Goal: Contribute content: Add original content to the website for others to see

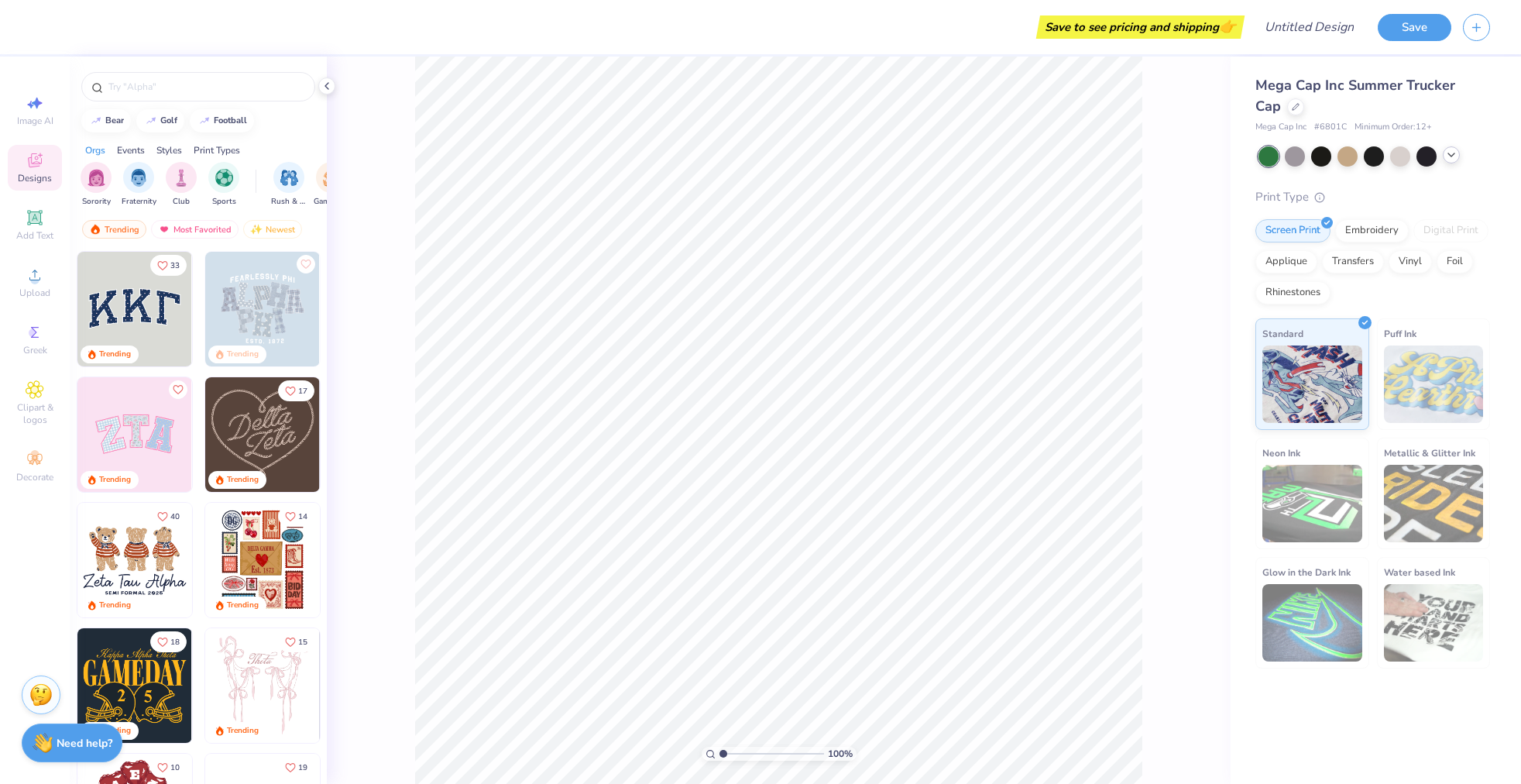
click at [1453, 160] on icon at bounding box center [1451, 155] width 12 height 12
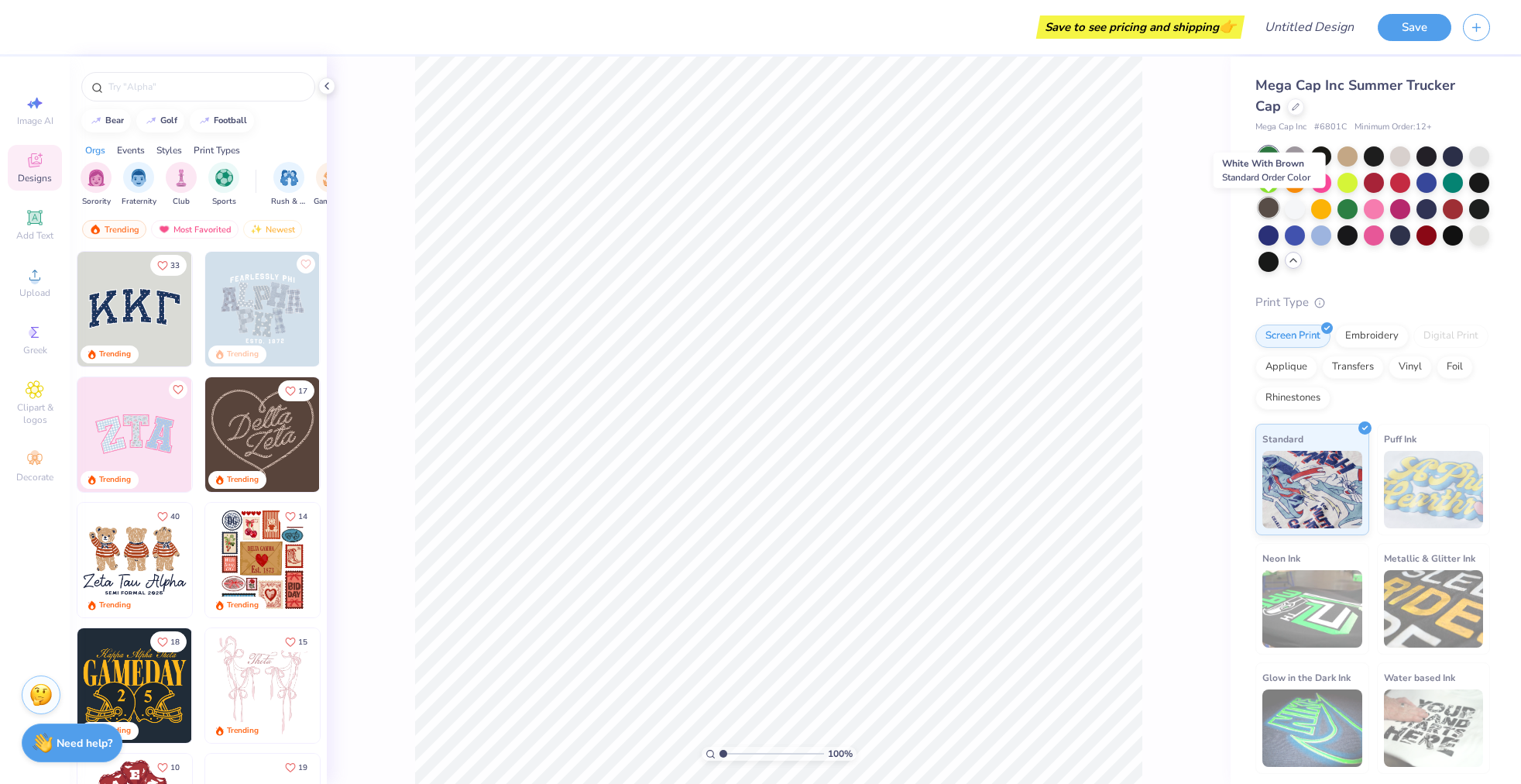
click at [1266, 211] on div at bounding box center [1269, 208] width 20 height 20
click at [1453, 154] on div at bounding box center [1453, 155] width 20 height 20
click at [1376, 153] on div at bounding box center [1374, 155] width 20 height 20
click at [1266, 211] on div at bounding box center [1269, 208] width 20 height 20
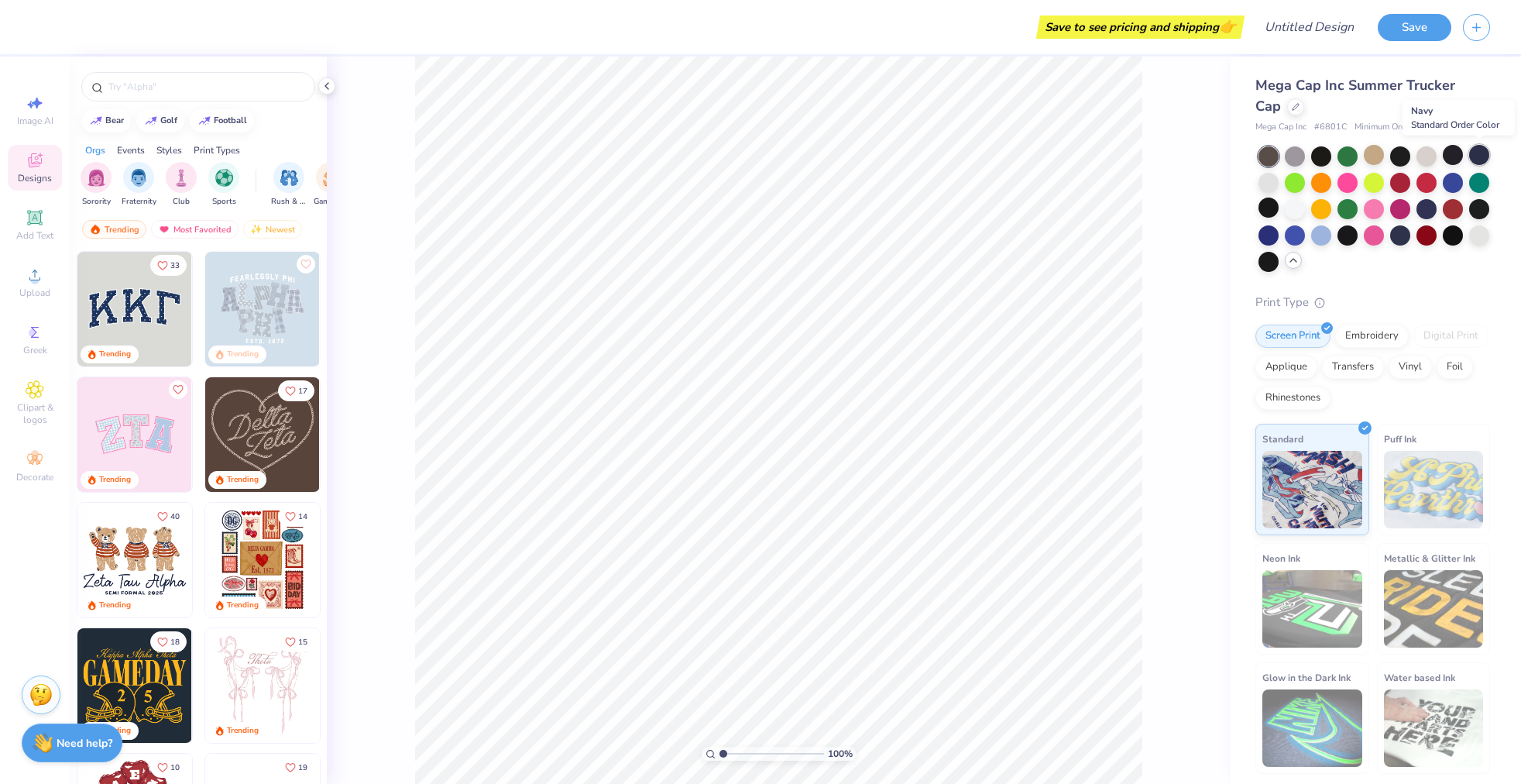
click at [1478, 156] on div at bounding box center [1479, 155] width 20 height 20
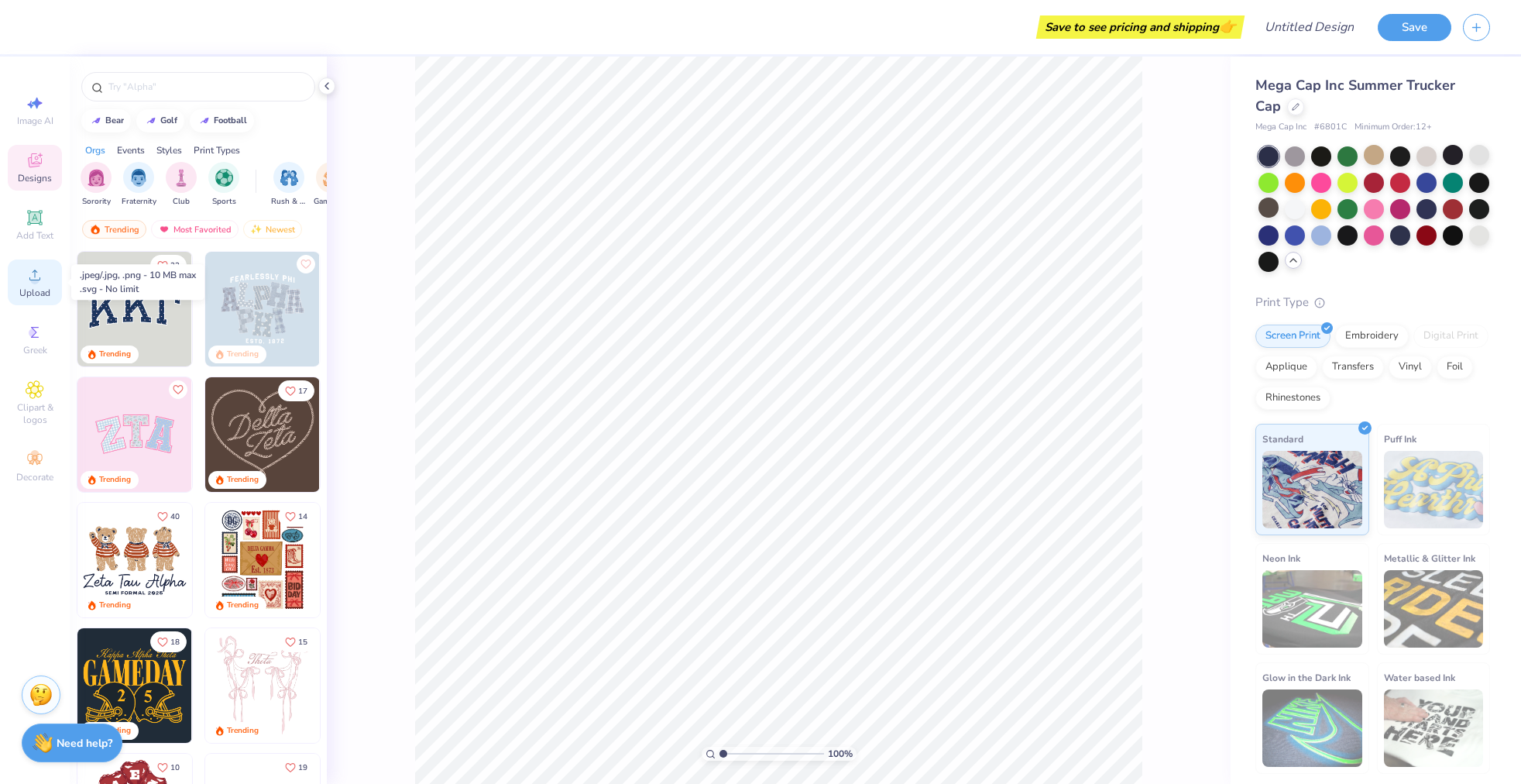
click at [28, 290] on span "Upload" at bounding box center [34, 293] width 31 height 12
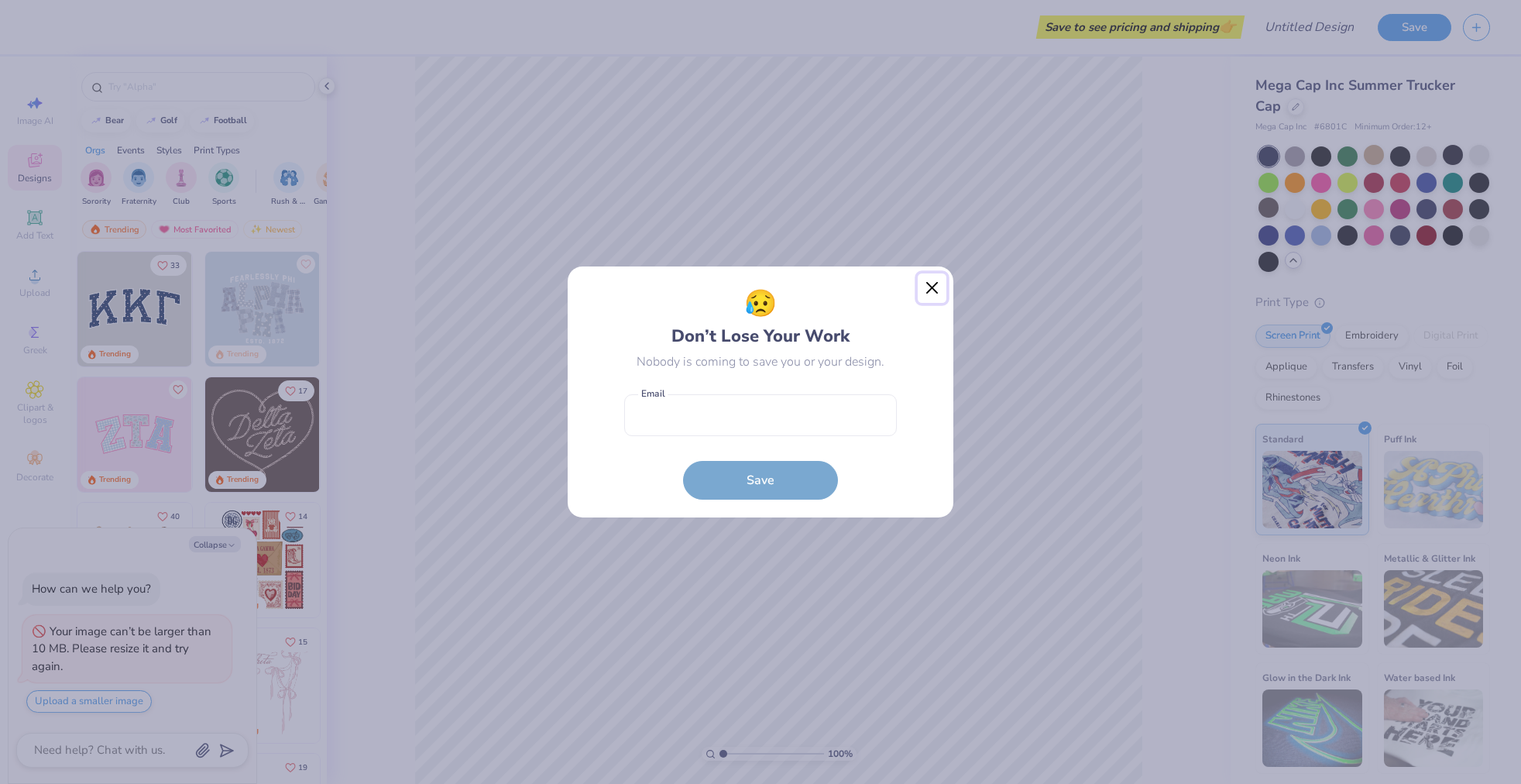
click at [929, 291] on button "Close" at bounding box center [932, 287] width 29 height 29
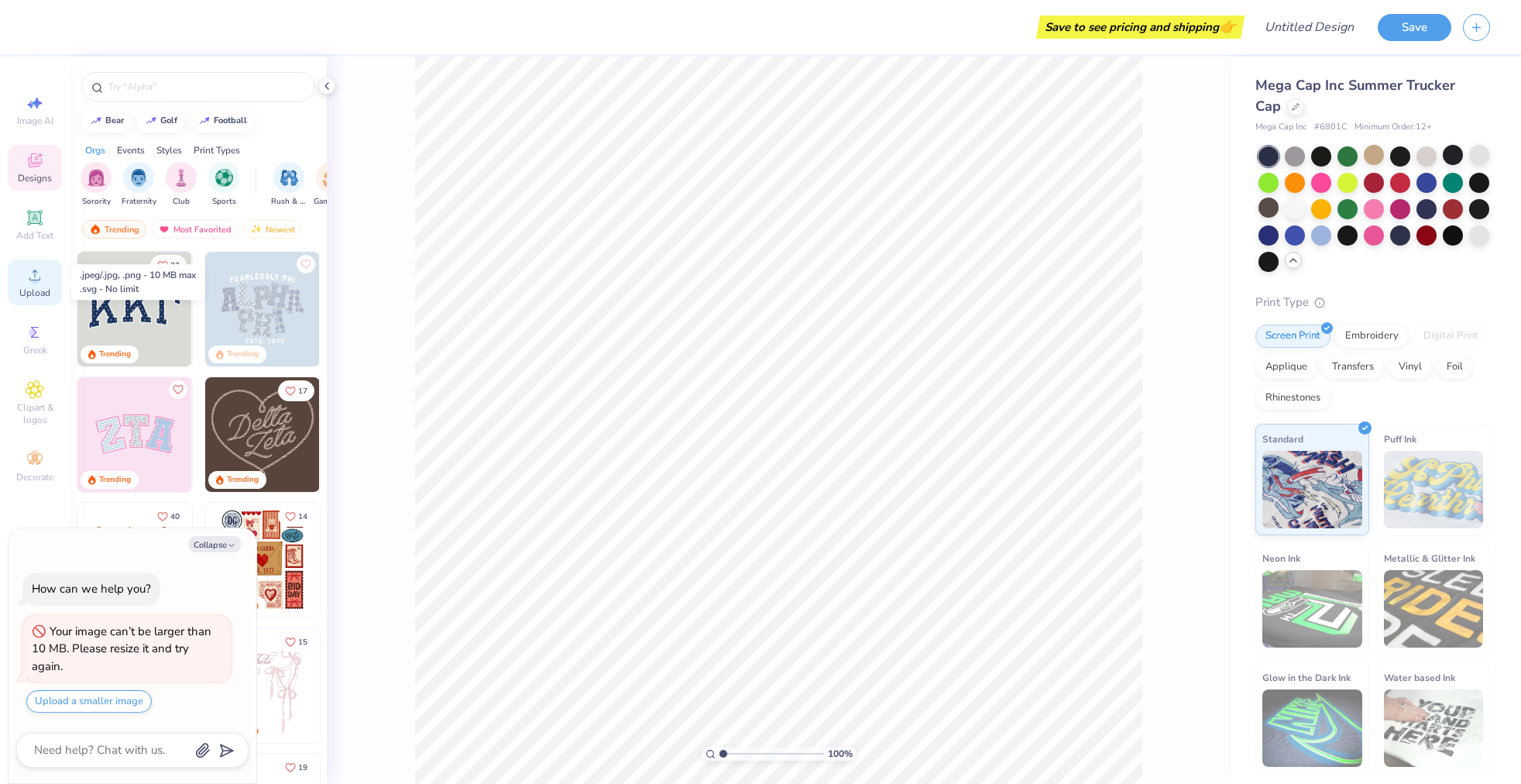
click at [25, 292] on span "Upload" at bounding box center [34, 293] width 31 height 12
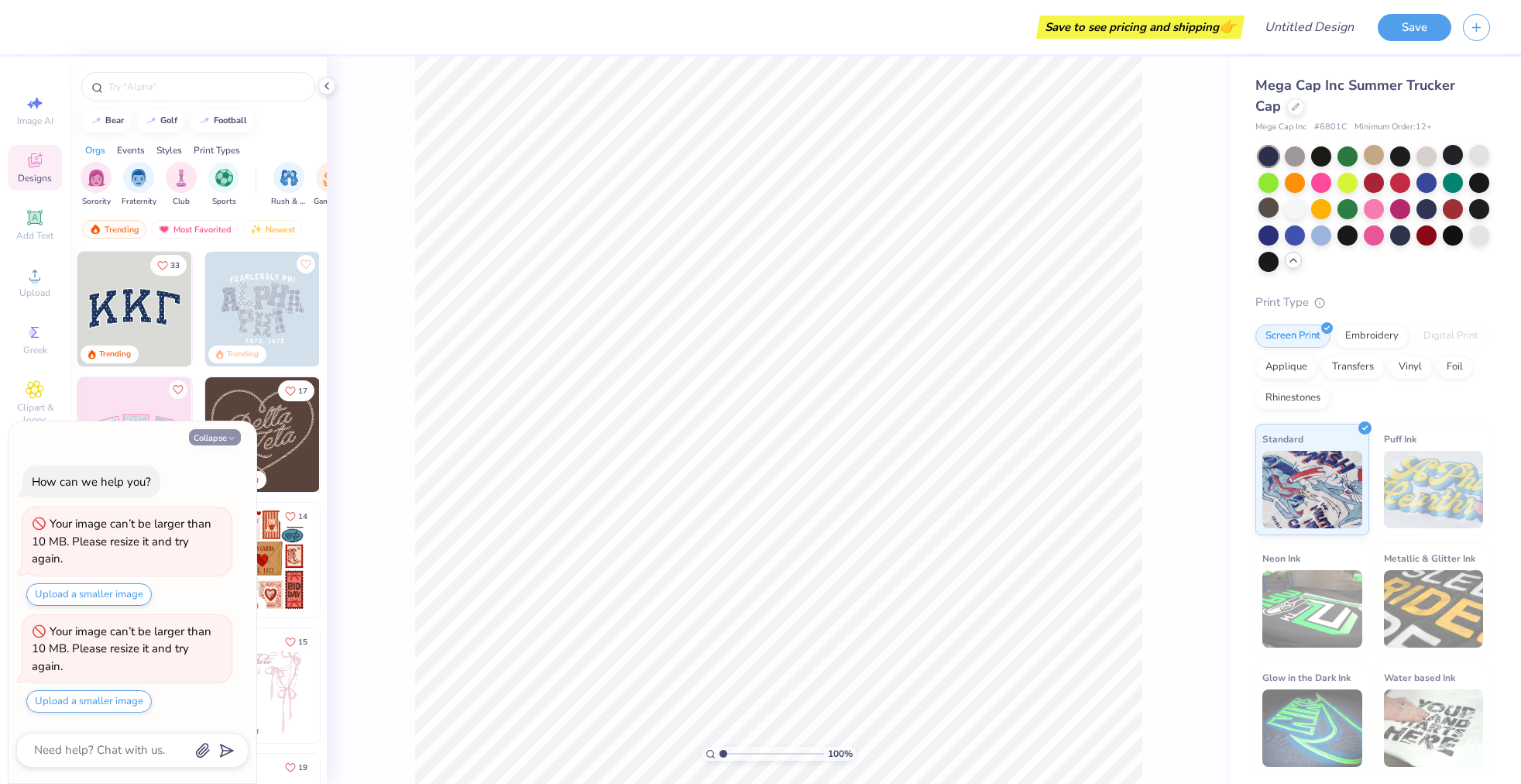
click at [225, 438] on button "Collapse" at bounding box center [215, 437] width 52 height 16
type textarea "x"
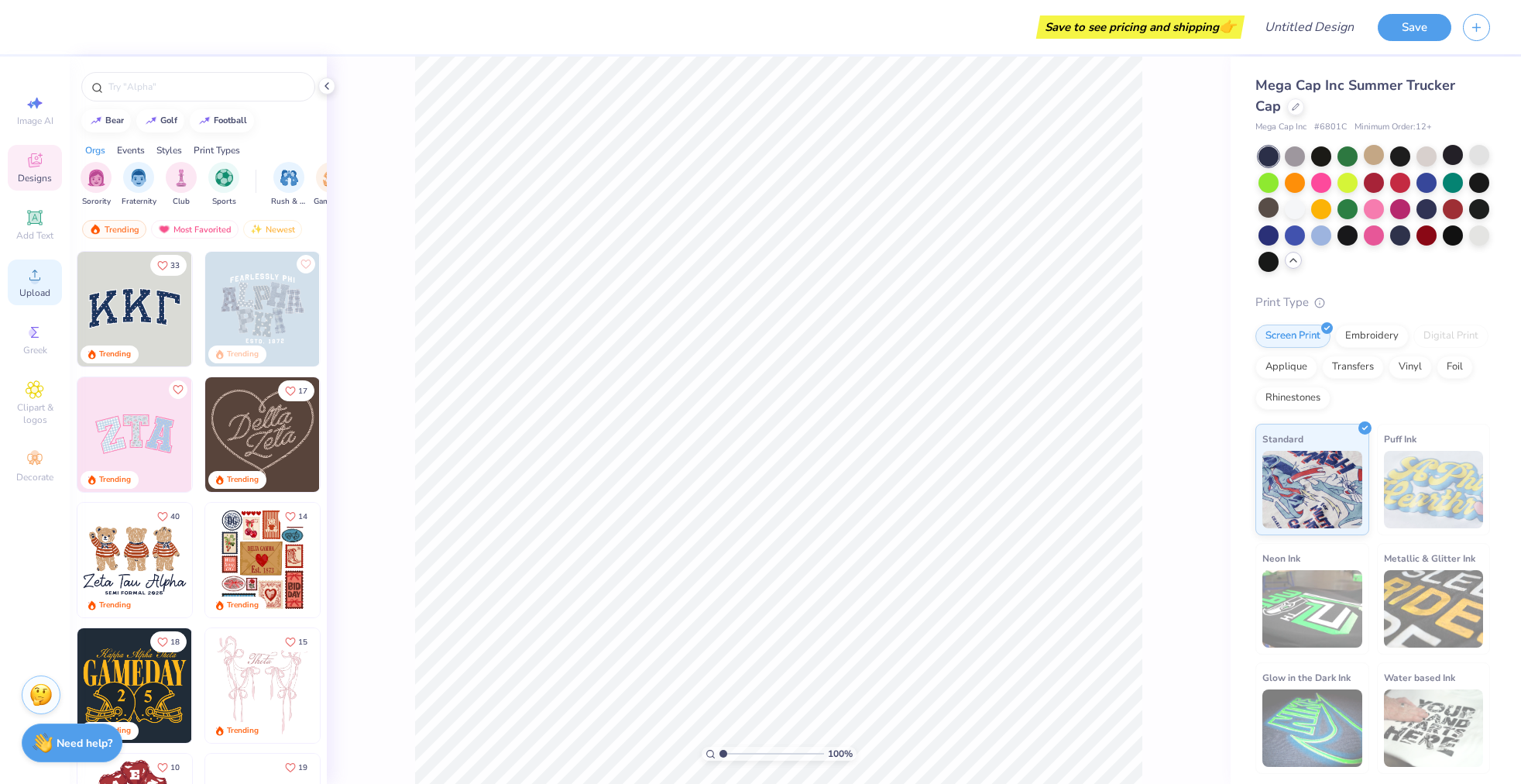
click at [32, 295] on span "Upload" at bounding box center [34, 293] width 31 height 12
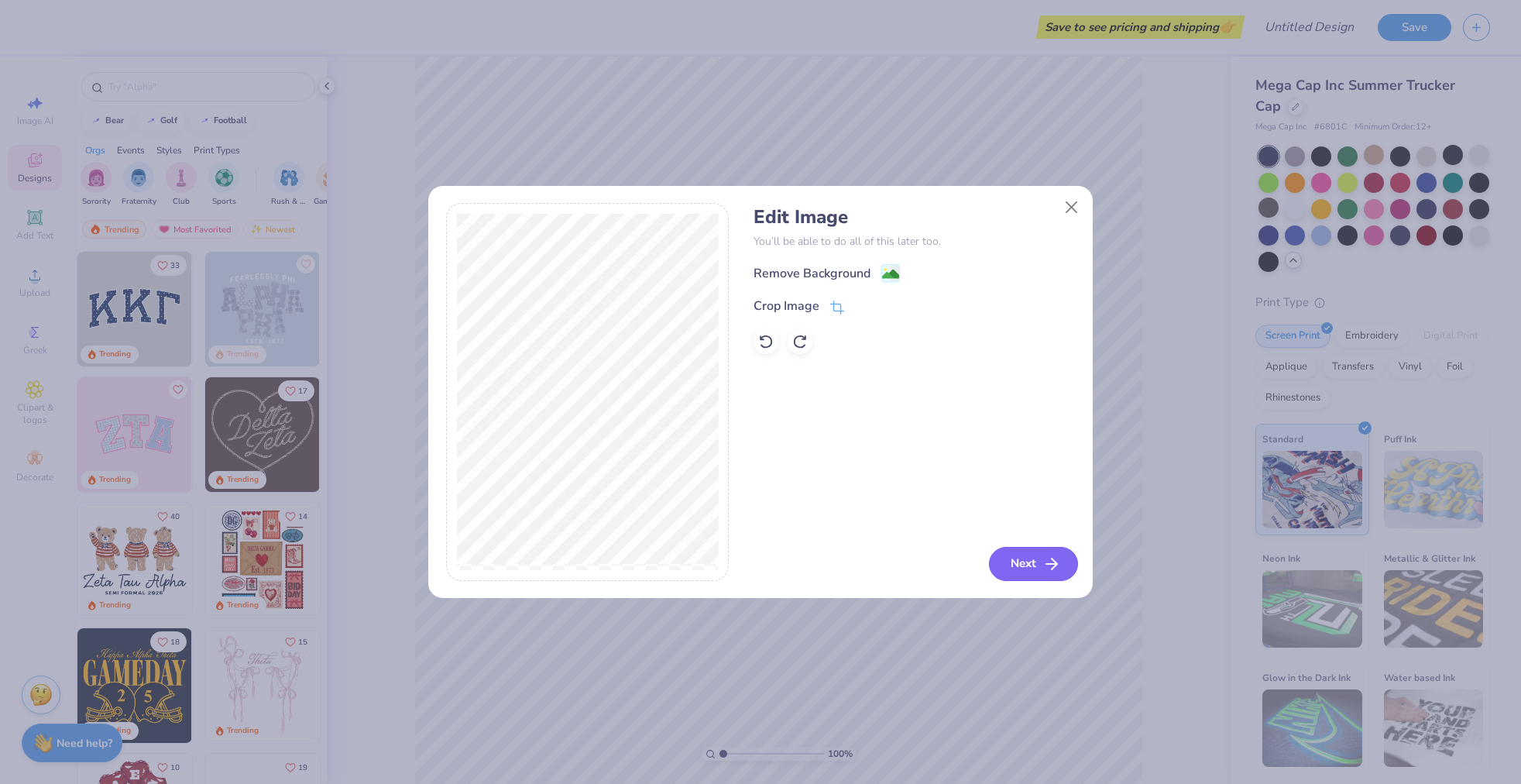
click at [1029, 562] on button "Next" at bounding box center [1033, 564] width 89 height 34
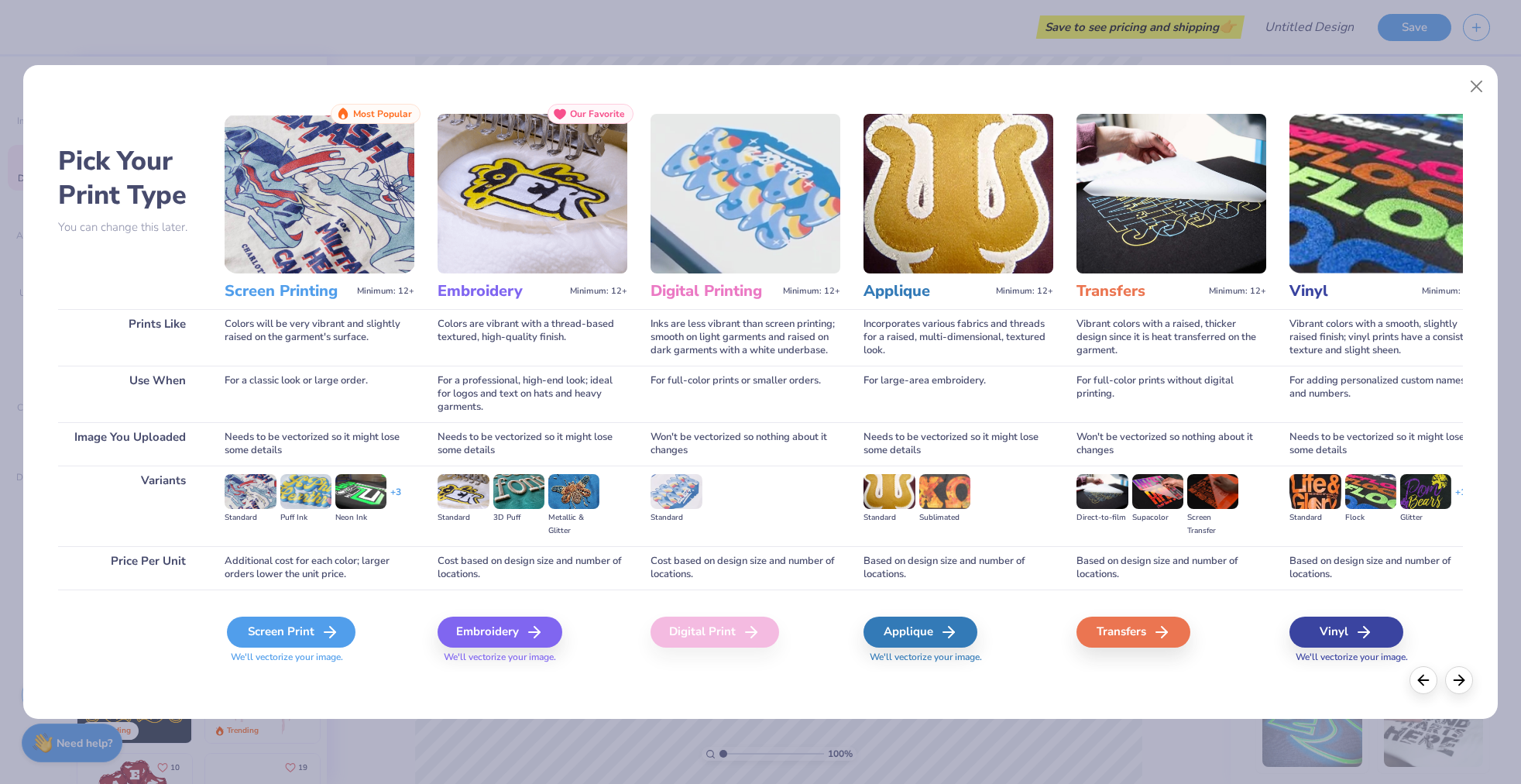
click at [304, 629] on div "Screen Print" at bounding box center [291, 632] width 129 height 31
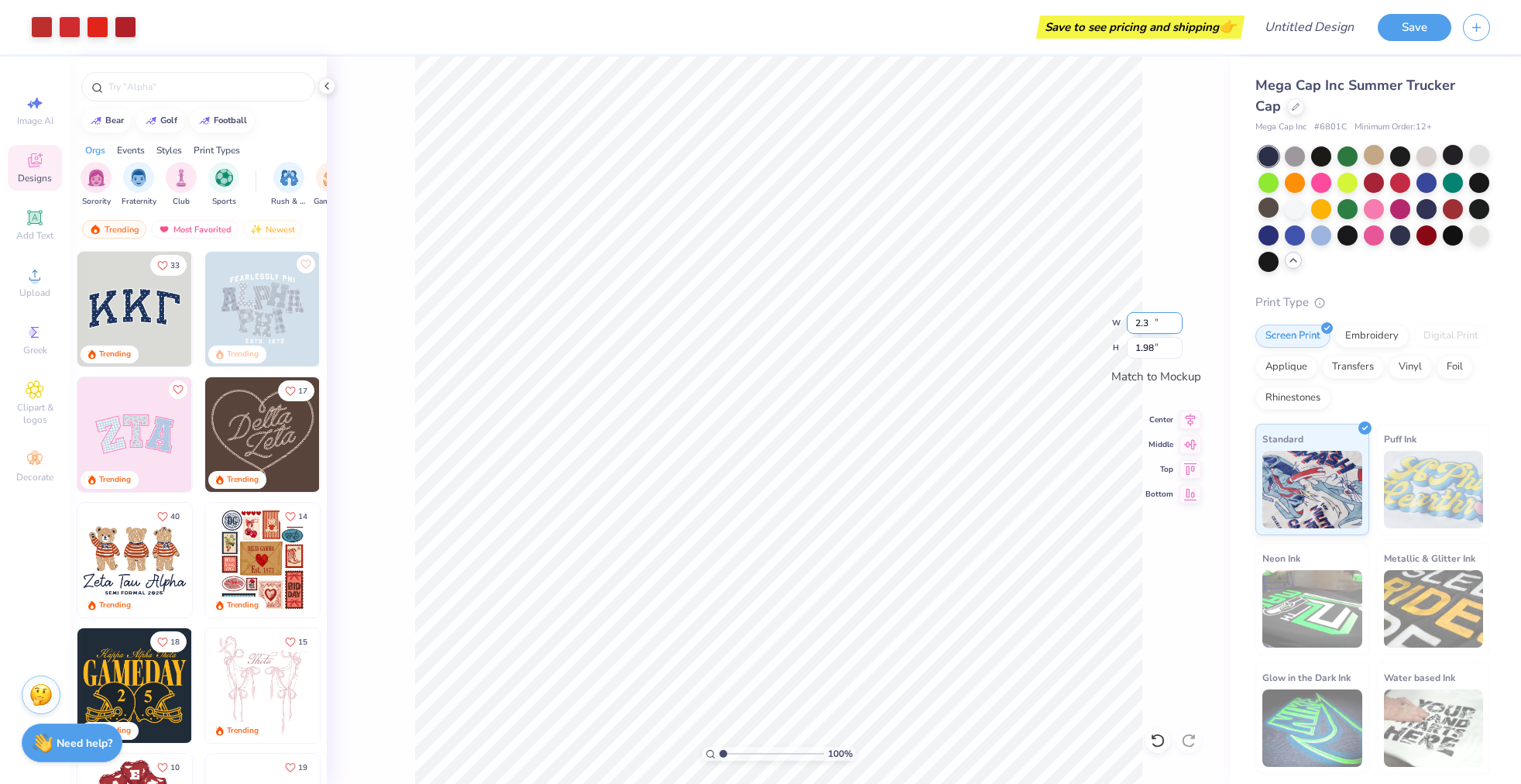
click at [1177, 318] on input "2.3" at bounding box center [1155, 323] width 56 height 22
click at [1139, 318] on input "2.3" at bounding box center [1155, 323] width 56 height 22
click at [1148, 346] on input "1.98" at bounding box center [1155, 348] width 56 height 22
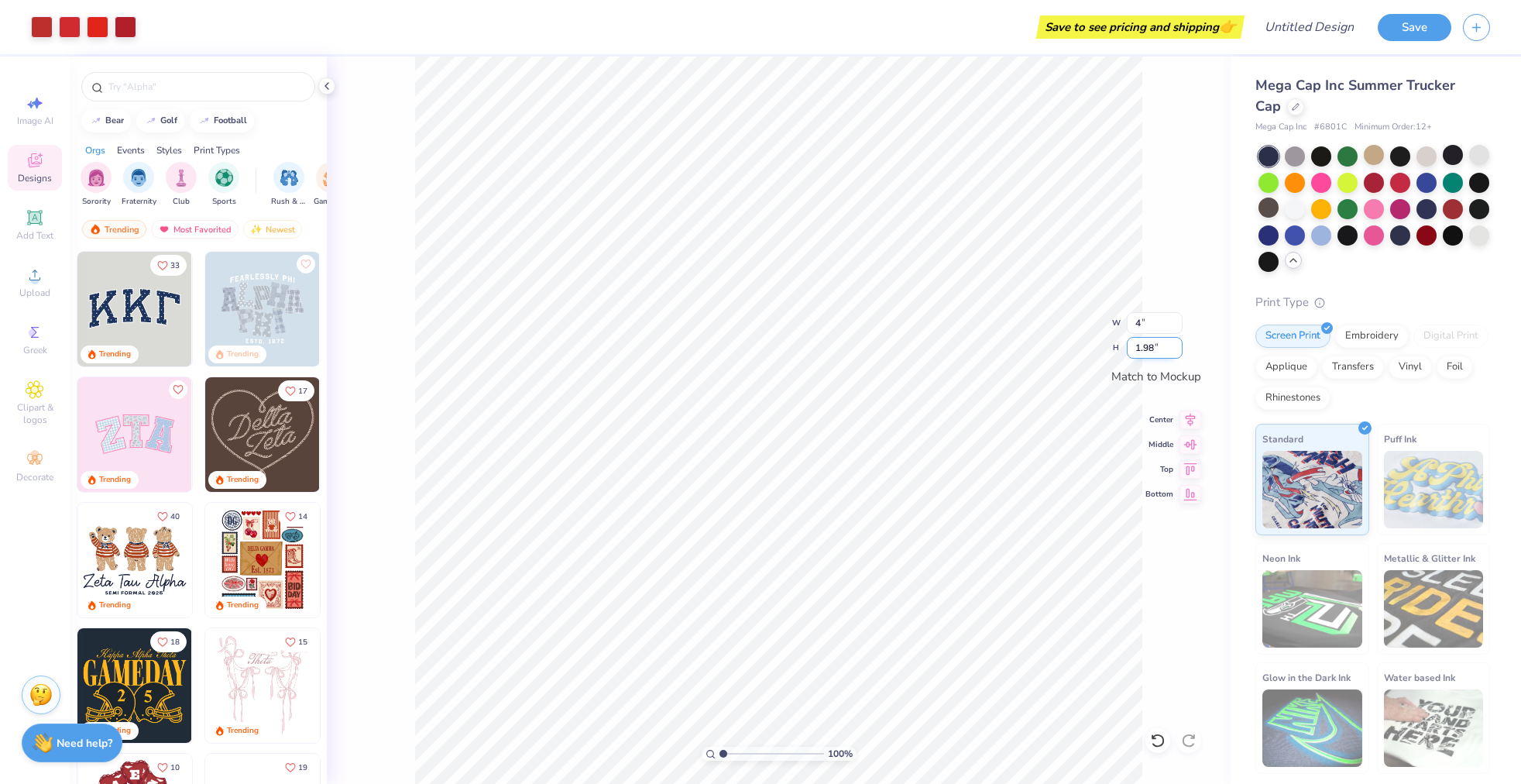
click at [1148, 346] on input "1.98" at bounding box center [1155, 348] width 56 height 22
type input "2.32"
type input "2.00"
click at [1148, 346] on input "2.00" at bounding box center [1155, 348] width 56 height 22
click at [1148, 318] on input "2.32" at bounding box center [1155, 323] width 56 height 22
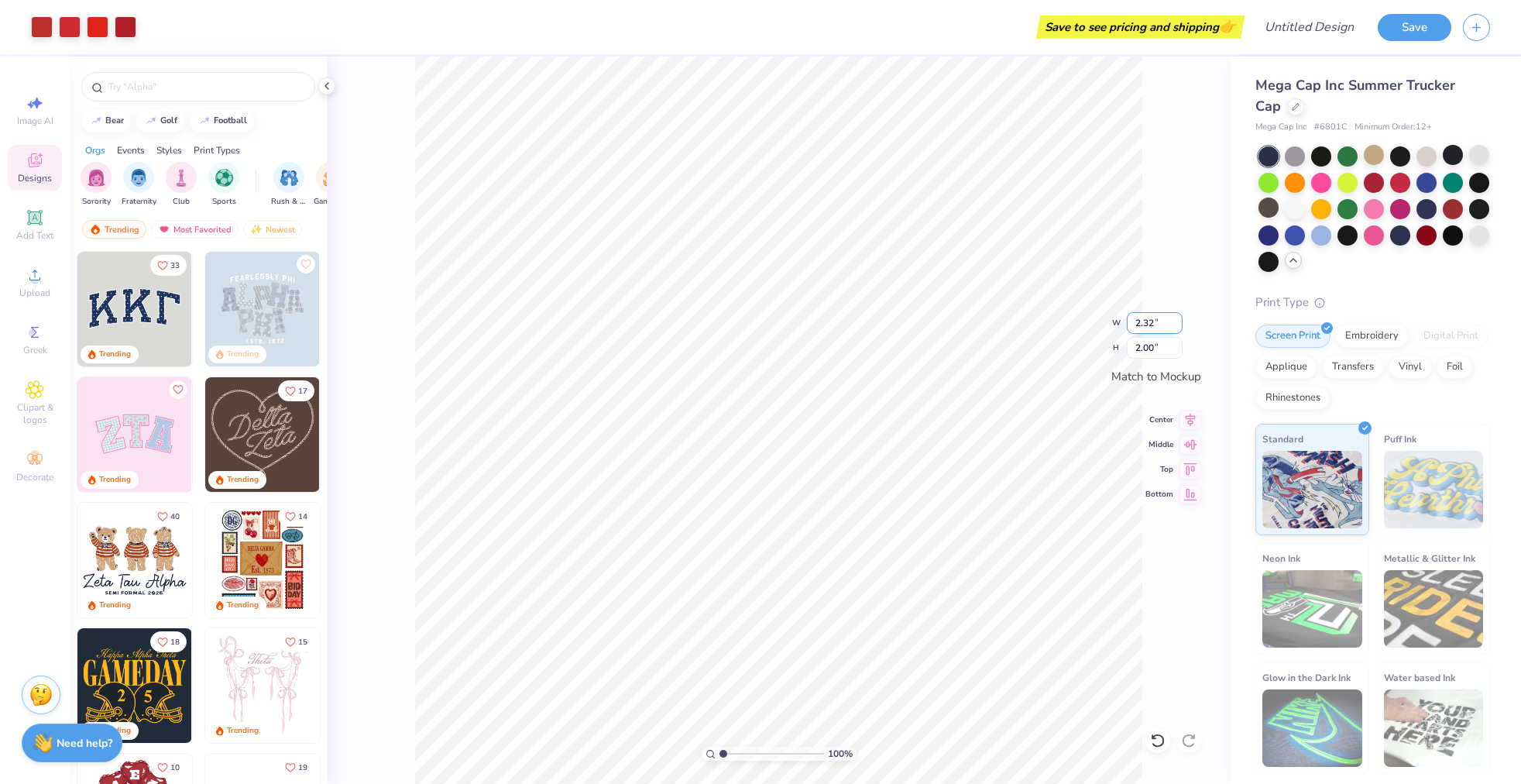
click at [1108, 328] on div "100 % W 2.32 2.32 " H 2.00 2.00 " Match to Mockup Center Middle Top Bottom" at bounding box center [779, 420] width 904 height 727
drag, startPoint x: 1154, startPoint y: 323, endPoint x: 1129, endPoint y: 323, distance: 25.6
click at [1129, 323] on input "2.32" at bounding box center [1155, 323] width 56 height 22
type input "2.32"
click at [1124, 347] on div "100 % W 2.32 2.32 " H 2.00 2.00 " Match to Mockup Center Middle Top Bottom" at bounding box center [779, 420] width 904 height 727
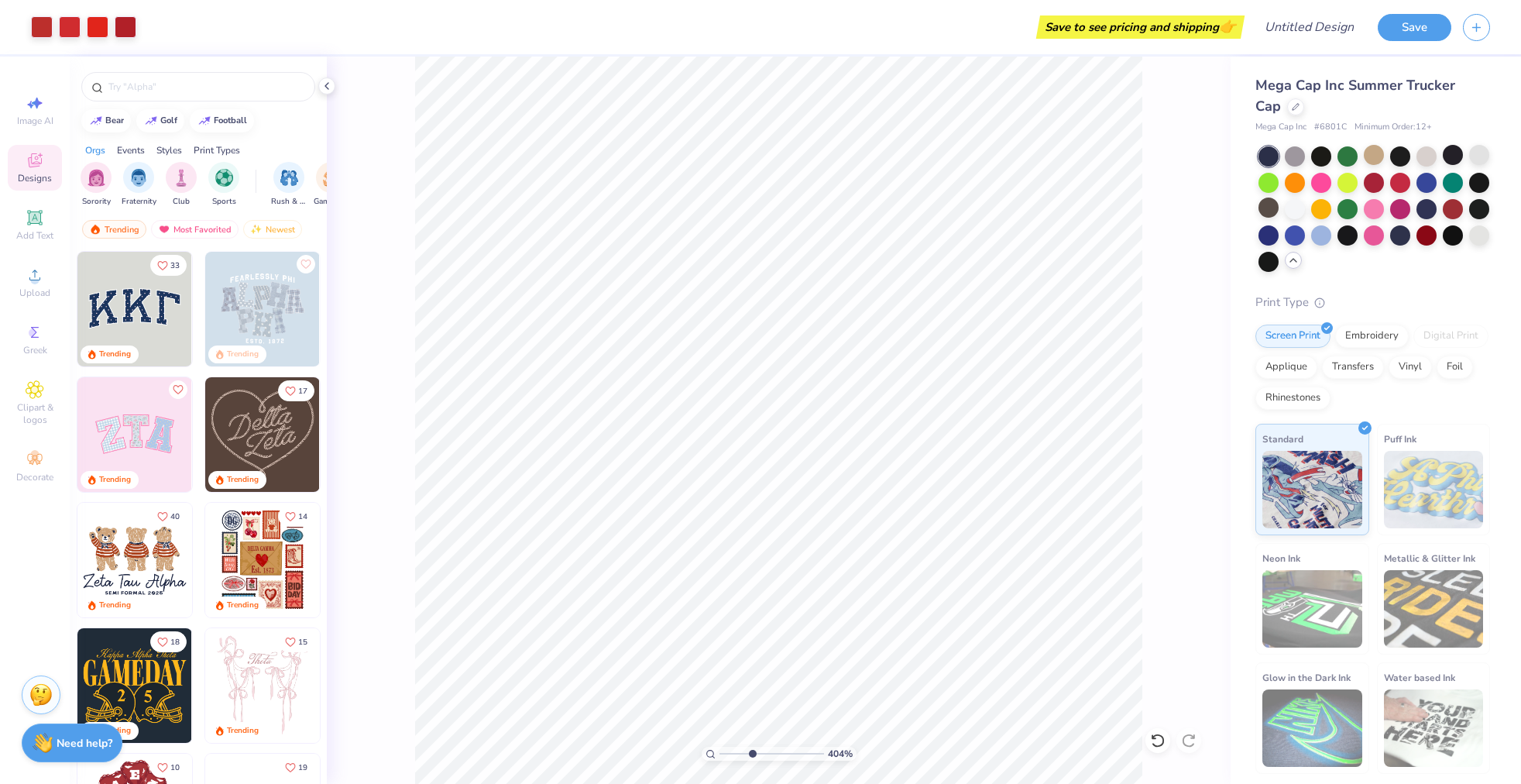
drag, startPoint x: 720, startPoint y: 753, endPoint x: 751, endPoint y: 726, distance: 41.8
click at [751, 747] on input "range" at bounding box center [772, 754] width 105 height 14
click at [675, 49] on div "Save to see pricing and shipping 👉" at bounding box center [694, 27] width 1093 height 54
drag, startPoint x: 751, startPoint y: 751, endPoint x: 696, endPoint y: 750, distance: 55.0
type input "1"
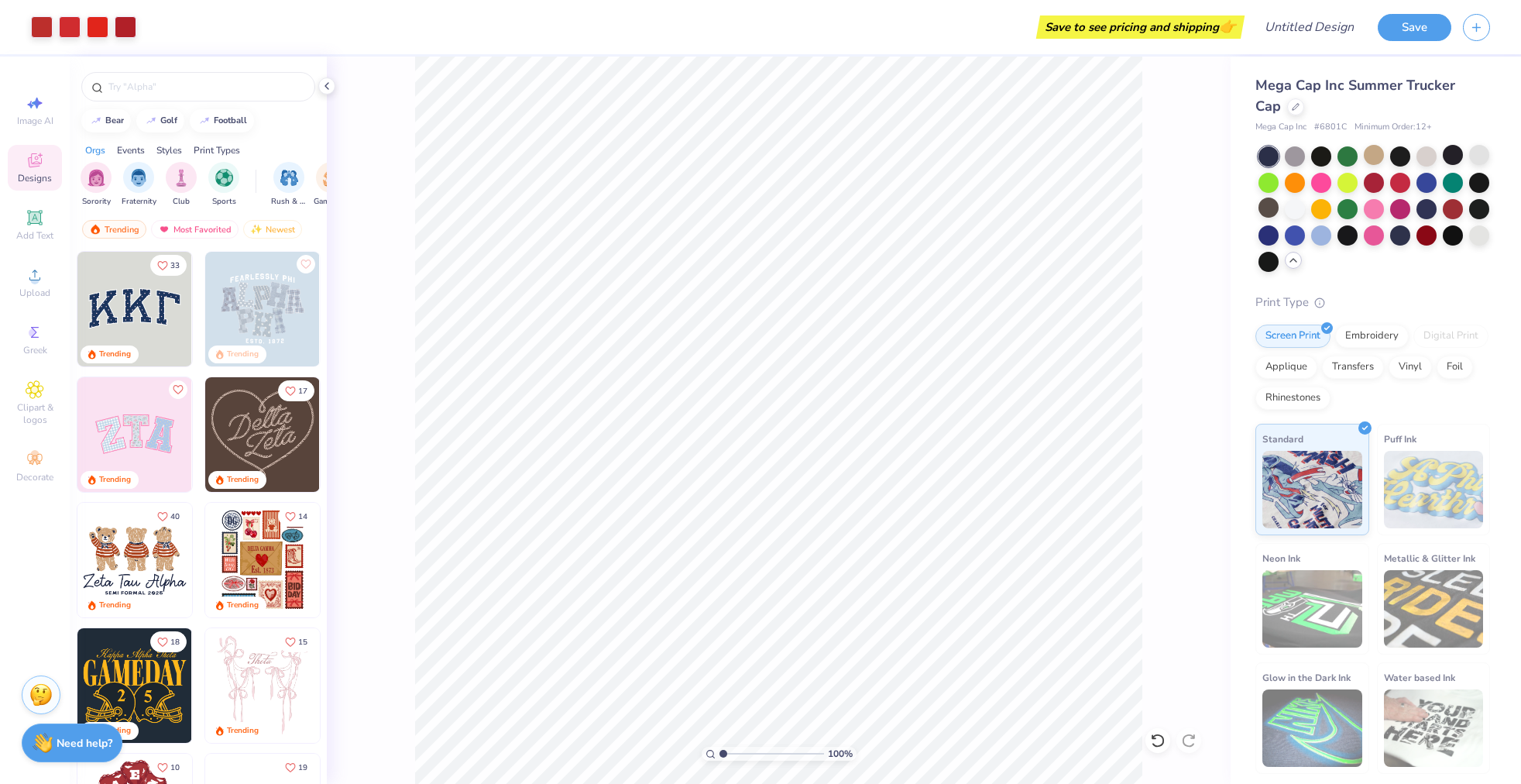
click at [720, 750] on input "range" at bounding box center [772, 754] width 105 height 14
click at [1102, 31] on div "Save to see pricing and shipping 👉" at bounding box center [1140, 26] width 201 height 23
click at [1404, 239] on div at bounding box center [1400, 234] width 20 height 20
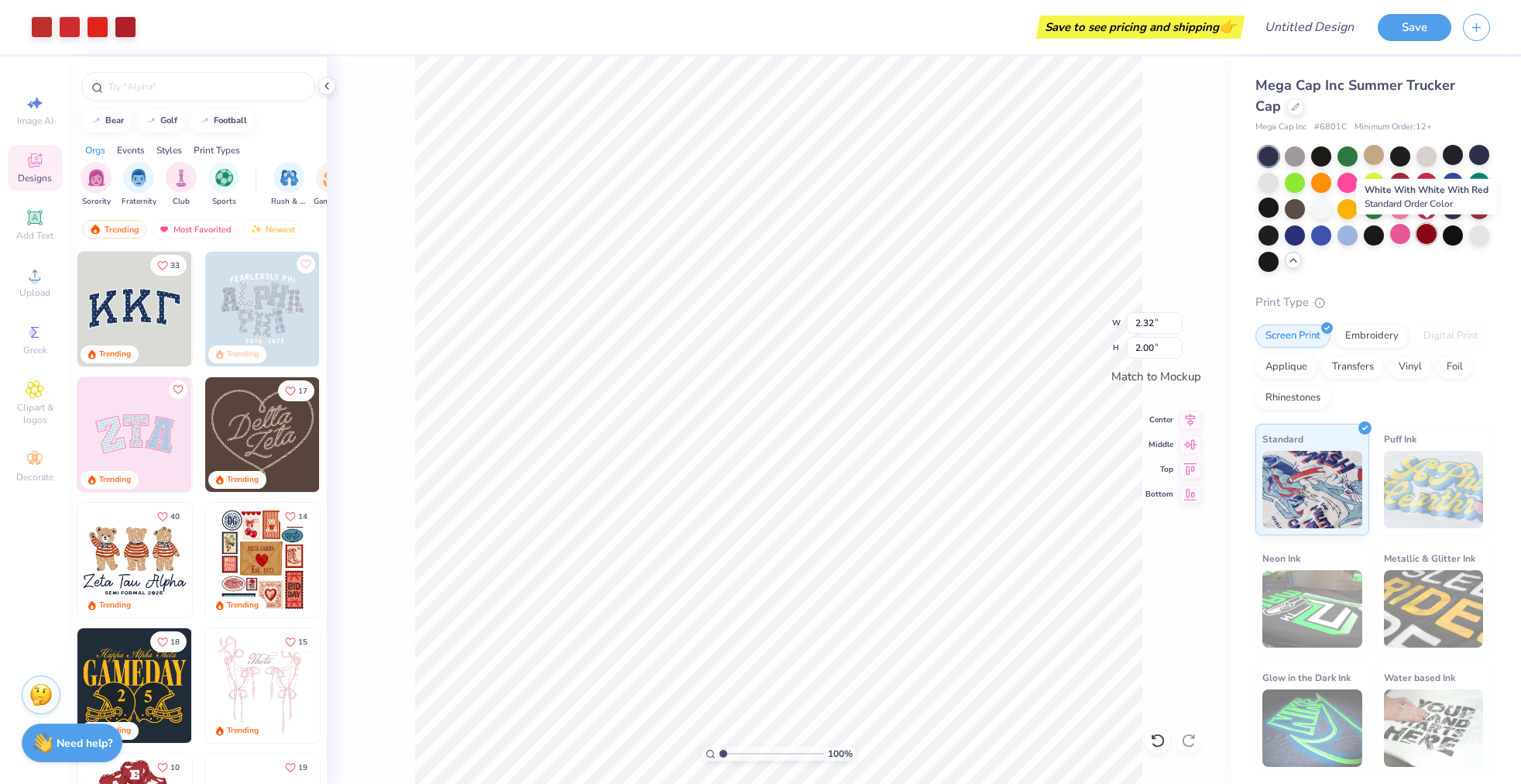
click at [1434, 233] on div at bounding box center [1427, 234] width 20 height 20
click at [1372, 149] on div at bounding box center [1374, 155] width 20 height 20
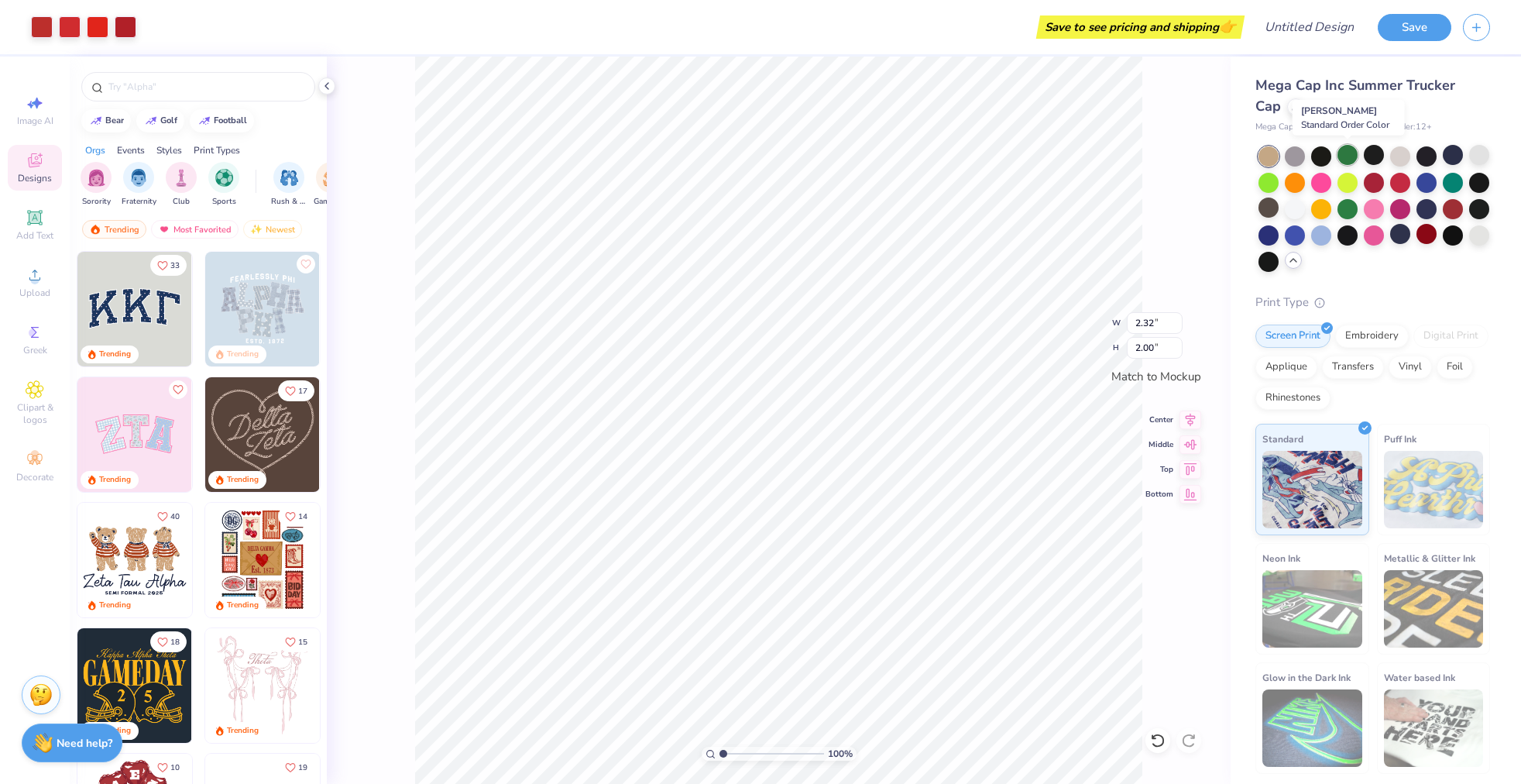
click at [1352, 152] on div at bounding box center [1348, 155] width 20 height 20
click at [1292, 180] on div at bounding box center [1295, 181] width 20 height 20
click at [1279, 208] on div at bounding box center [1269, 208] width 20 height 20
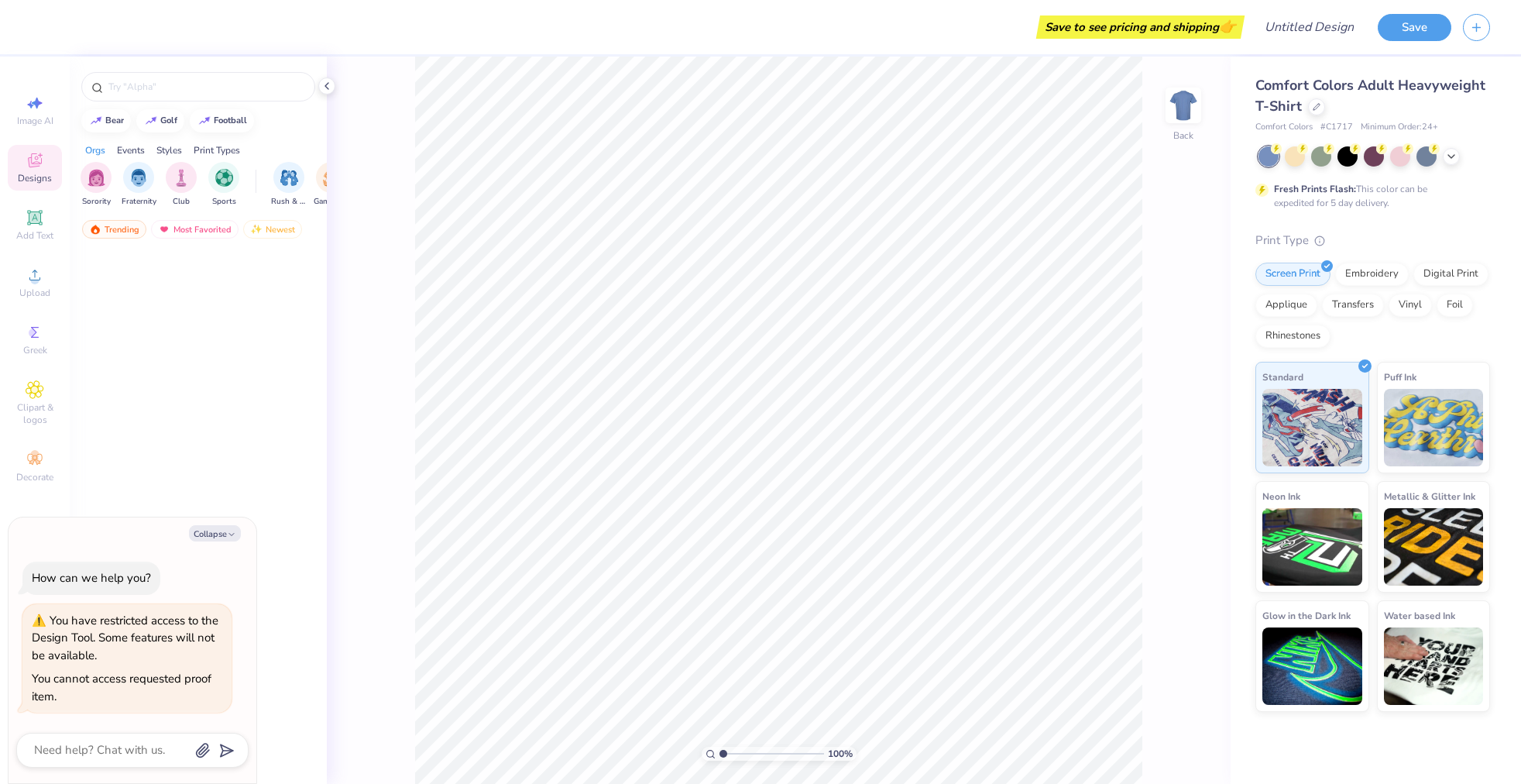
type textarea "x"
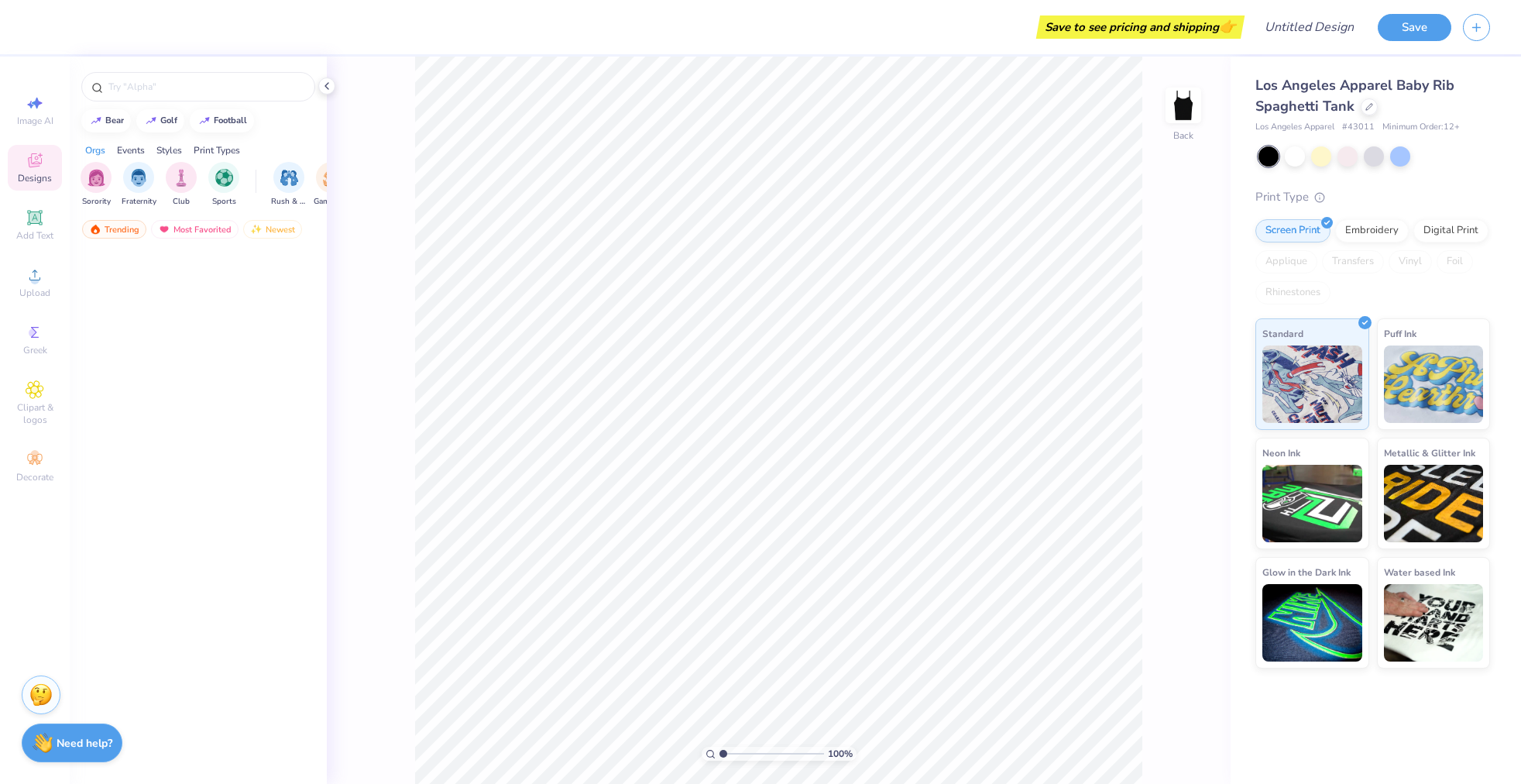
scroll to position [797, 0]
